Goal: Navigation & Orientation: Locate item on page

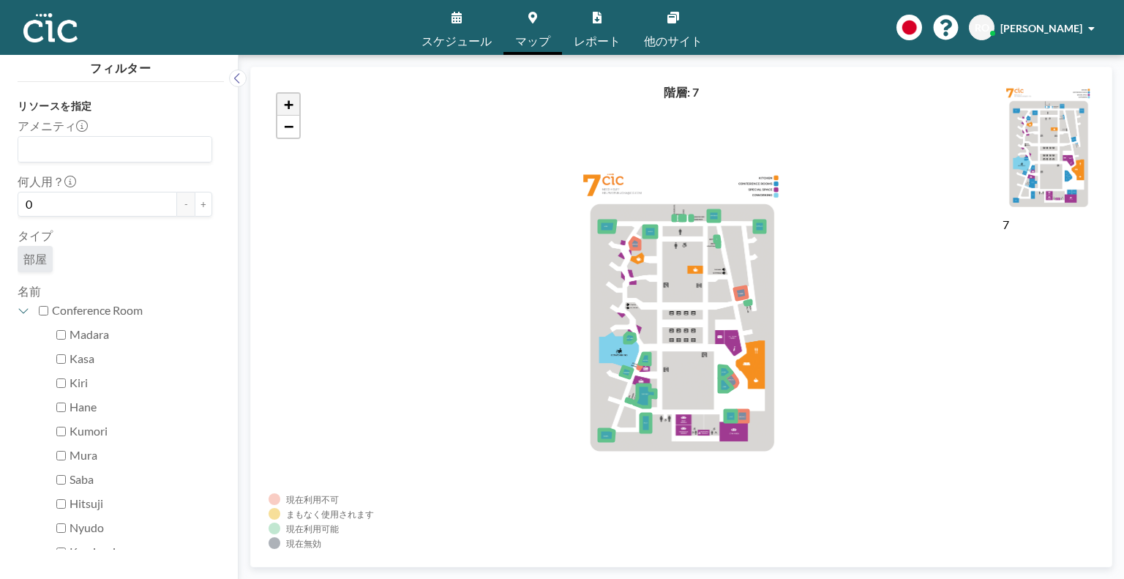
click at [284, 105] on span "+" at bounding box center [289, 104] width 10 height 18
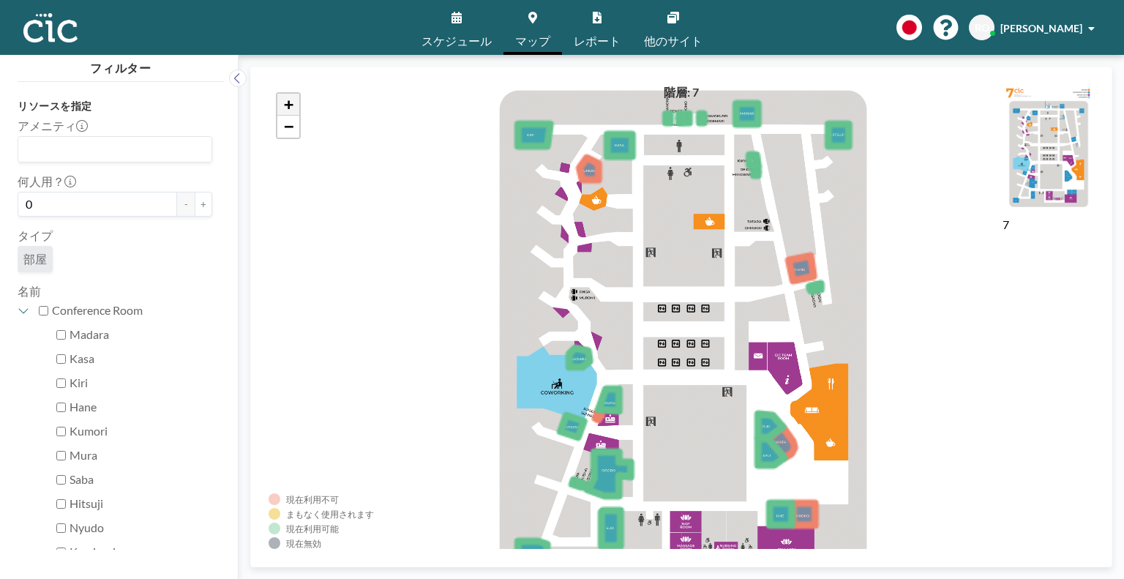
click at [284, 105] on span "+" at bounding box center [289, 104] width 10 height 18
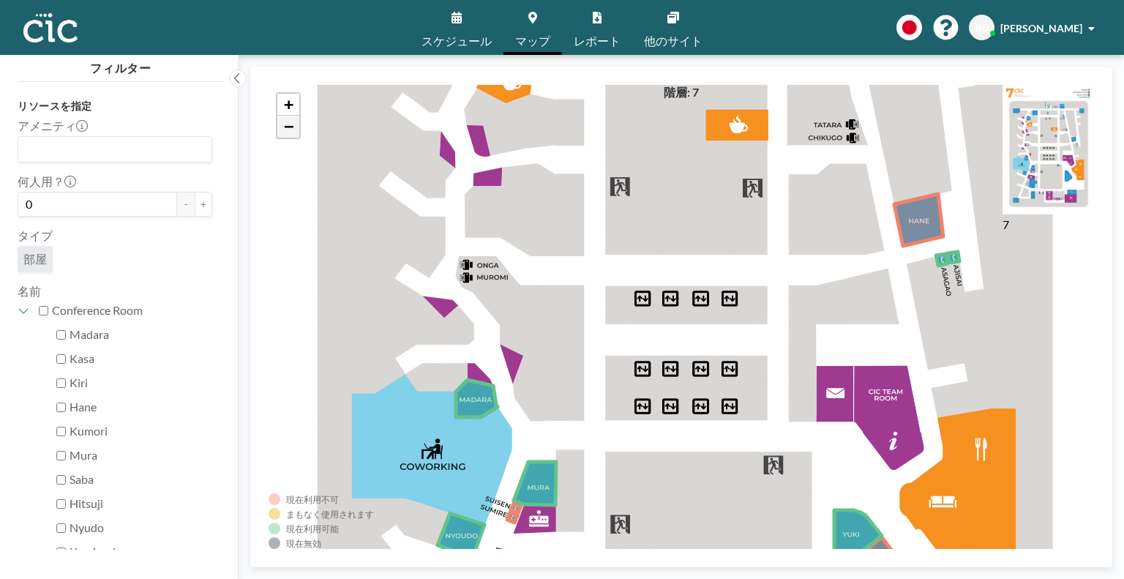
click at [287, 135] on link "−" at bounding box center [288, 127] width 22 height 22
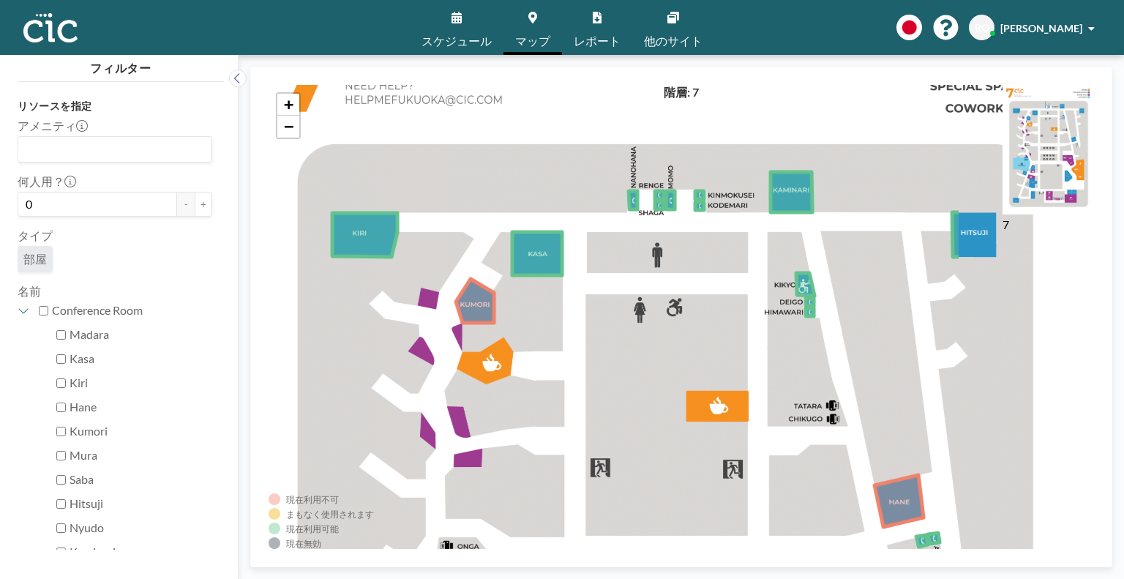
drag, startPoint x: 735, startPoint y: 313, endPoint x: 518, endPoint y: 322, distance: 216.9
click at [518, 322] on div "+ −" at bounding box center [682, 317] width 826 height 464
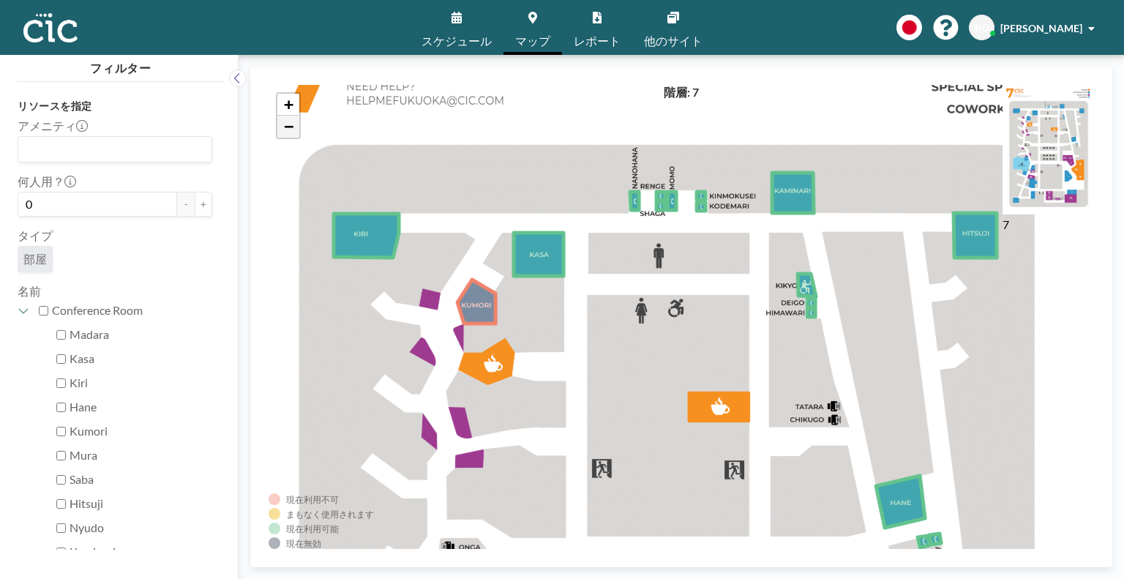
click at [296, 130] on link "−" at bounding box center [288, 127] width 22 height 22
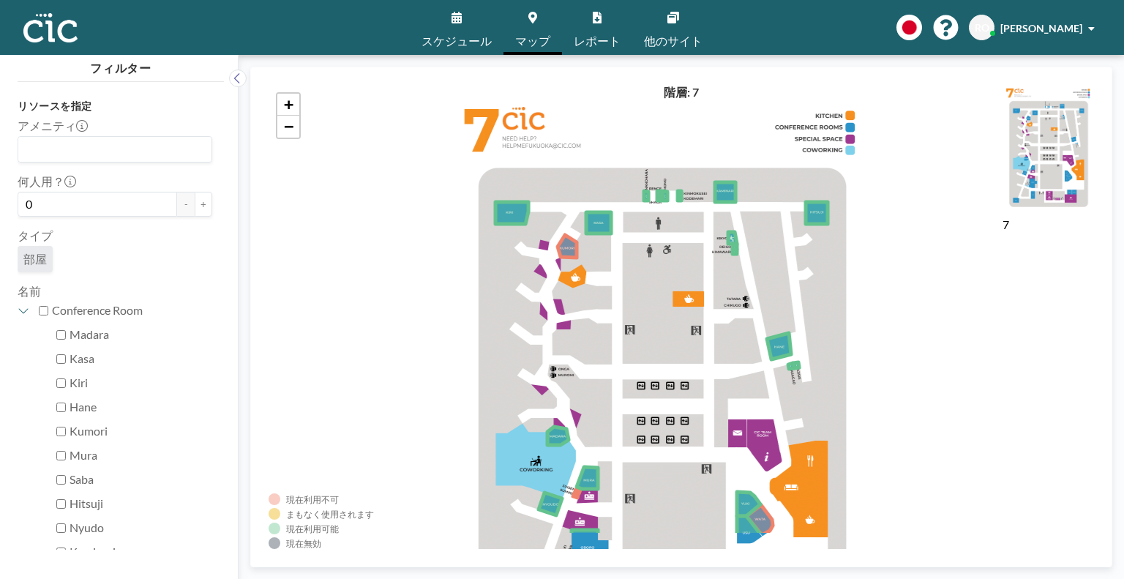
drag, startPoint x: 386, startPoint y: 272, endPoint x: 366, endPoint y: 209, distance: 66.2
click at [366, 209] on div "+ −" at bounding box center [682, 317] width 826 height 464
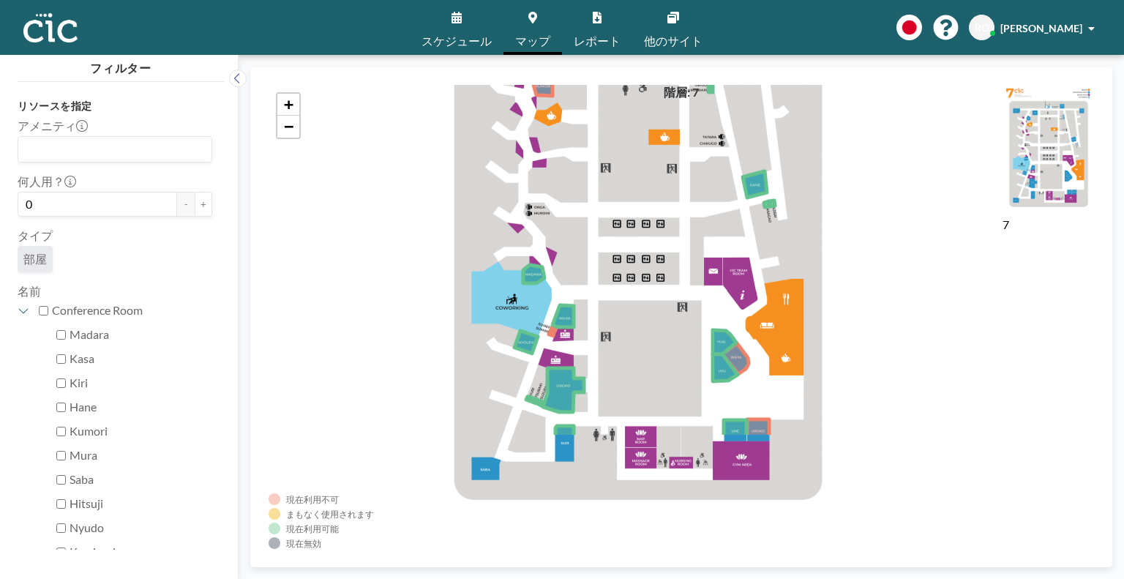
drag, startPoint x: 449, startPoint y: 319, endPoint x: 399, endPoint y: 149, distance: 177.7
click at [399, 149] on div "+ −" at bounding box center [682, 317] width 826 height 464
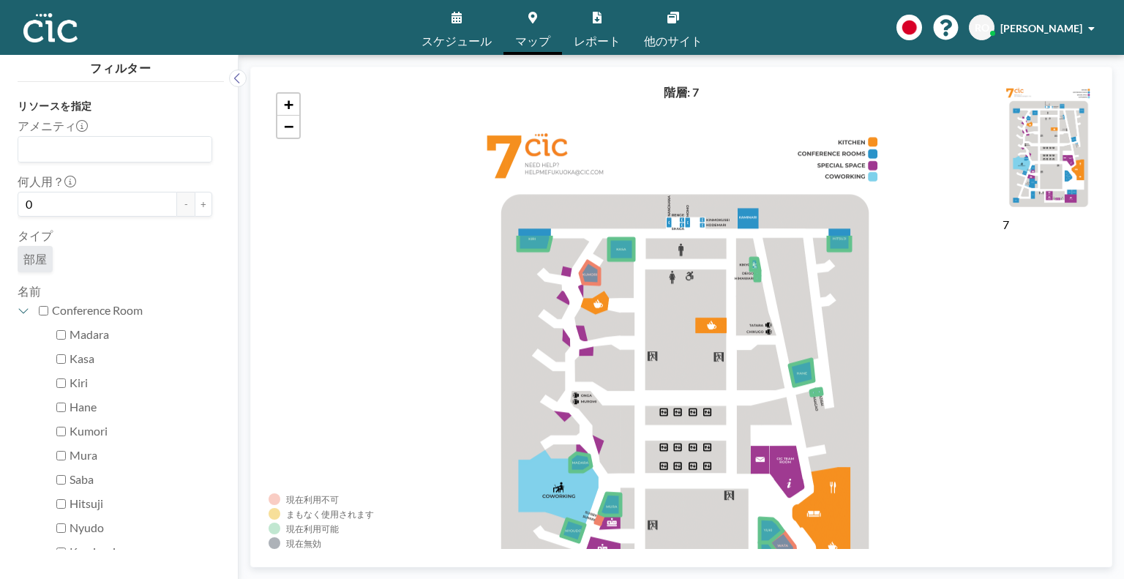
drag, startPoint x: 422, startPoint y: 221, endPoint x: 424, endPoint y: 418, distance: 196.9
click at [424, 418] on div "+ −" at bounding box center [682, 317] width 826 height 464
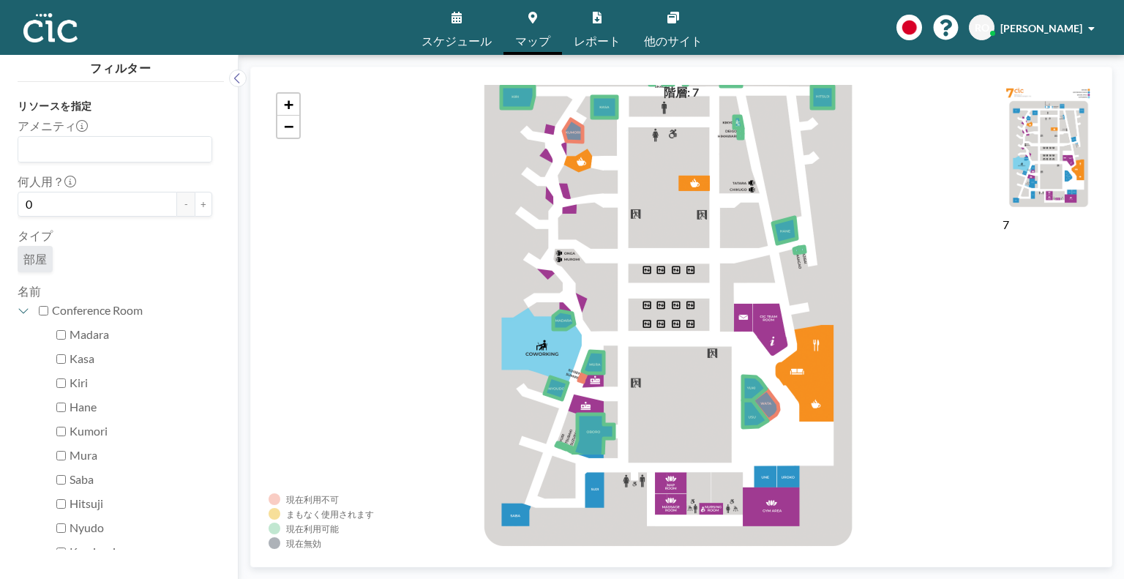
drag, startPoint x: 424, startPoint y: 418, endPoint x: 408, endPoint y: 276, distance: 142.8
click at [408, 276] on div "+ −" at bounding box center [682, 317] width 826 height 464
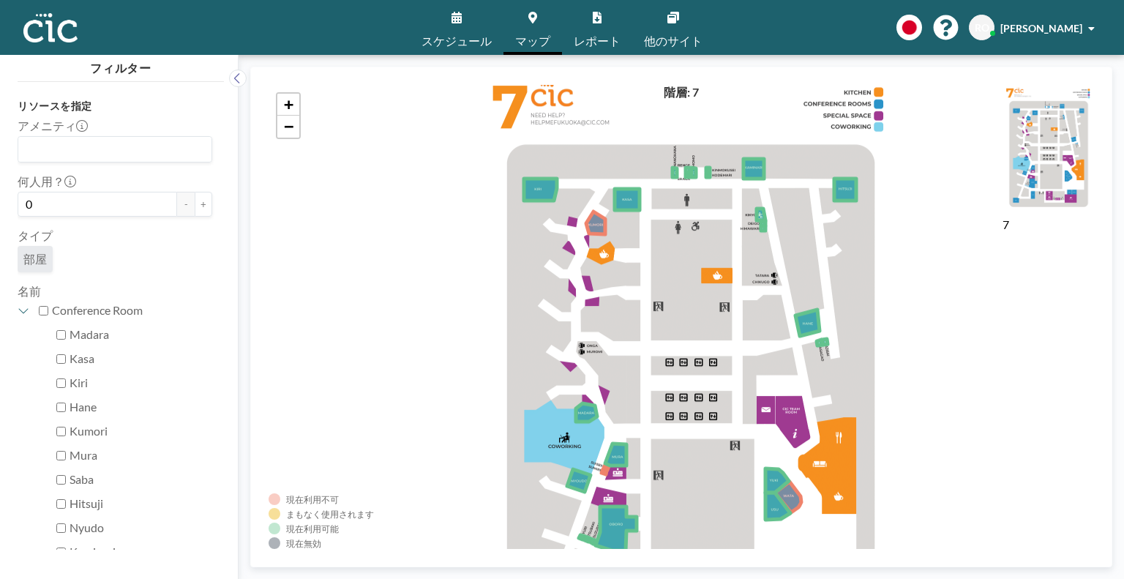
drag, startPoint x: 408, startPoint y: 276, endPoint x: 416, endPoint y: 368, distance: 92.6
click at [416, 368] on div "+ −" at bounding box center [682, 317] width 826 height 464
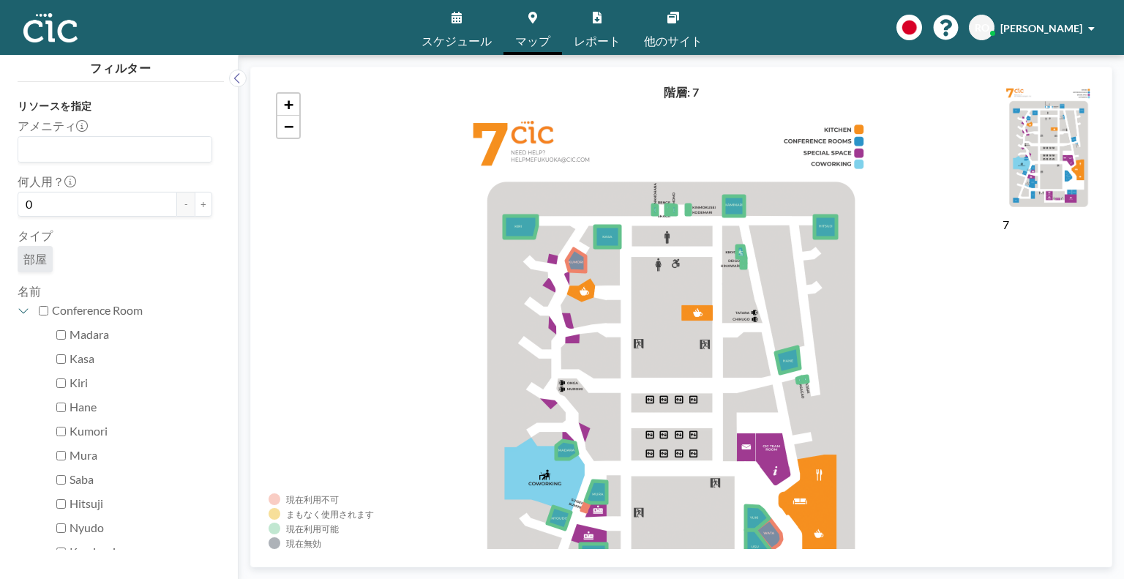
drag, startPoint x: 416, startPoint y: 368, endPoint x: 404, endPoint y: 405, distance: 39.3
click at [404, 405] on div "+ −" at bounding box center [682, 317] width 826 height 464
